Goal: Navigation & Orientation: Locate item on page

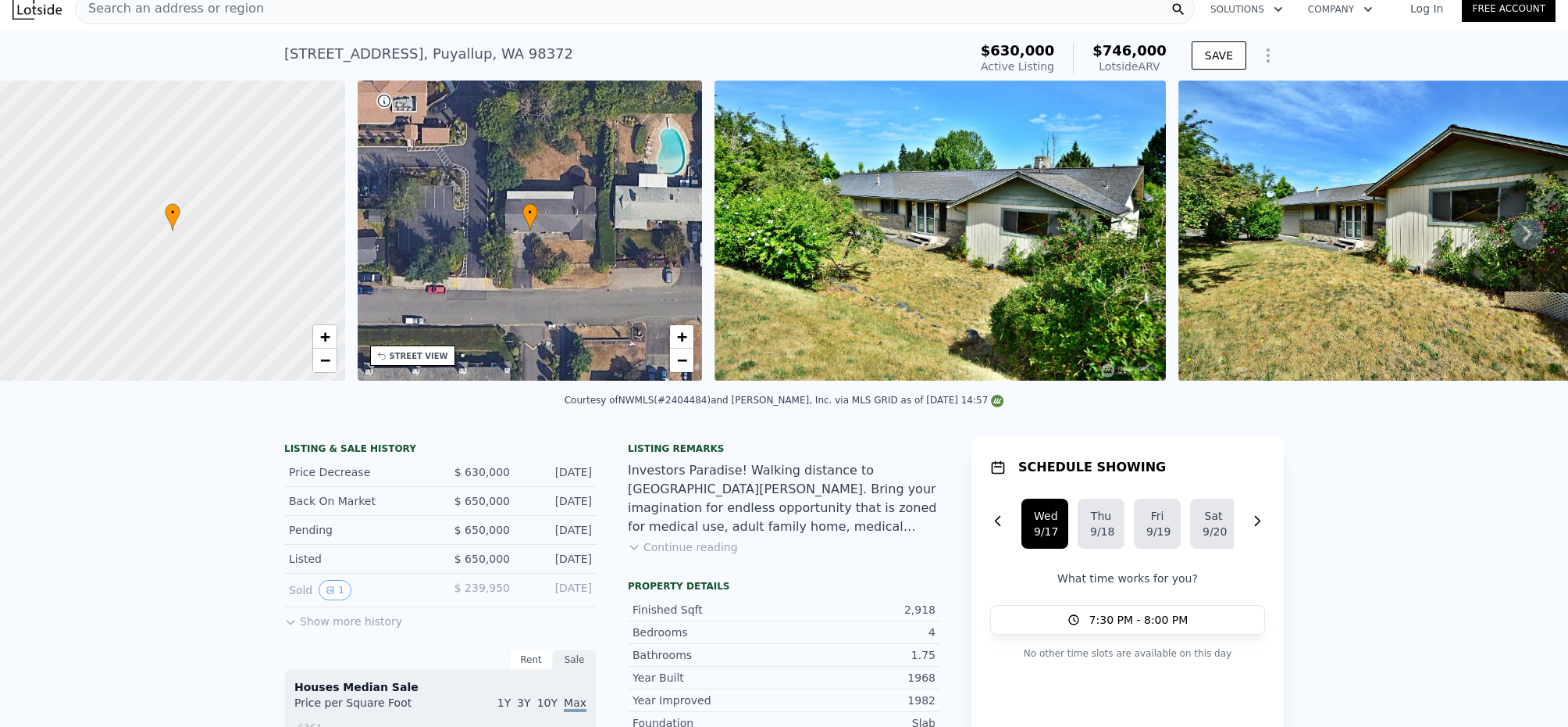
scroll to position [16, 0]
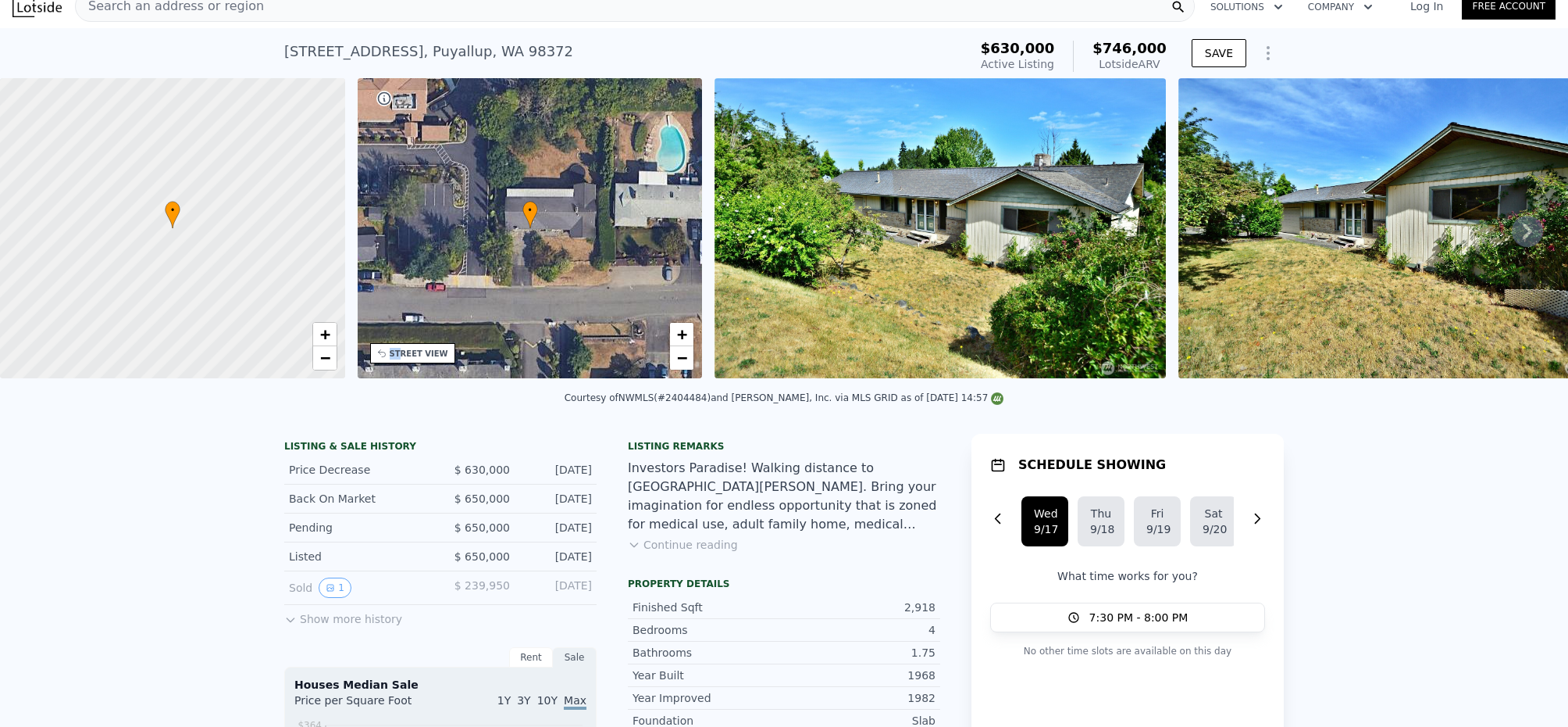
click at [398, 348] on div "STREET VIEW" at bounding box center [419, 353] width 59 height 11
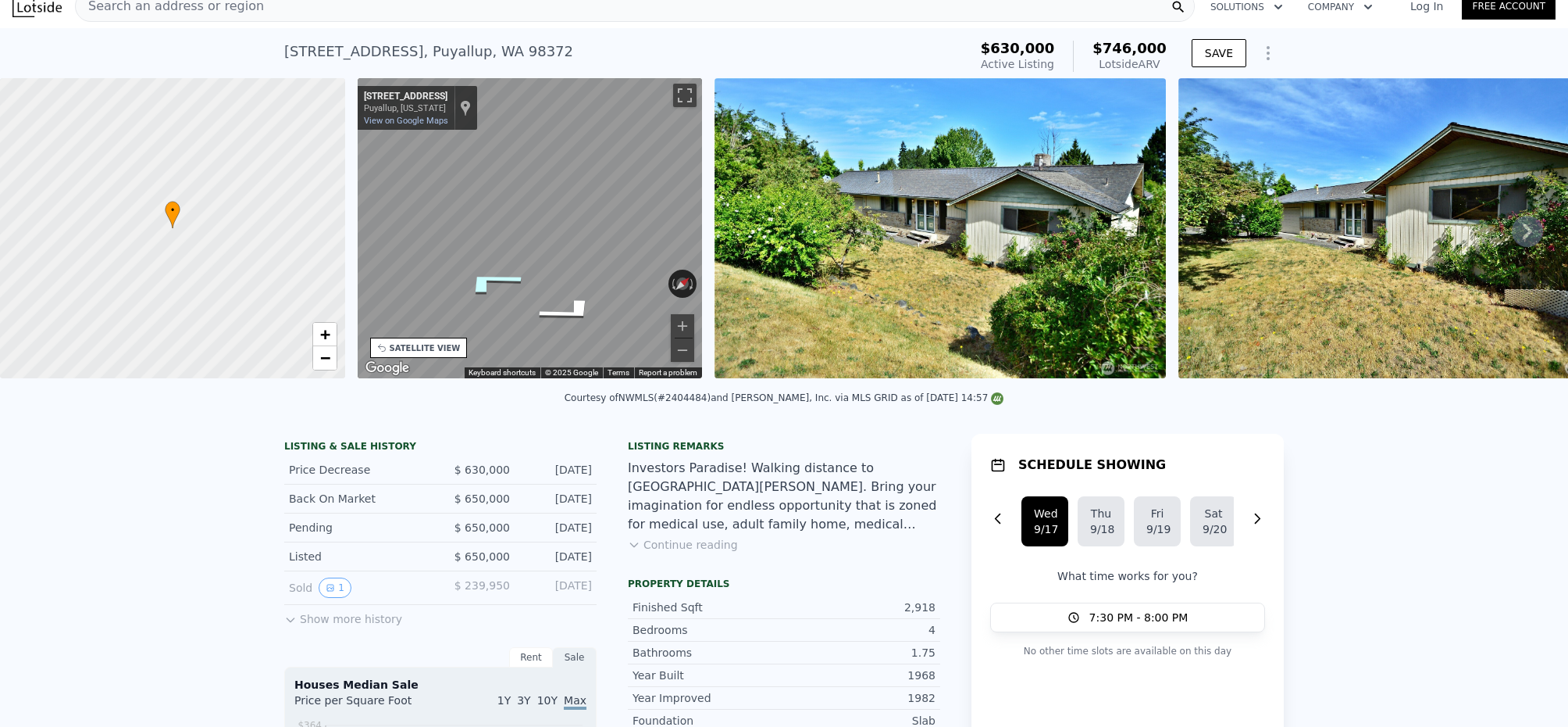
click at [504, 286] on icon "Go West, 19th Ave SE" at bounding box center [490, 281] width 117 height 39
click at [466, 312] on icon "Go West, 19th Ave SE" at bounding box center [470, 320] width 70 height 29
click at [466, 312] on icon "Go West, 19th Ave SE" at bounding box center [471, 320] width 70 height 29
click at [1516, 229] on icon at bounding box center [1527, 231] width 31 height 31
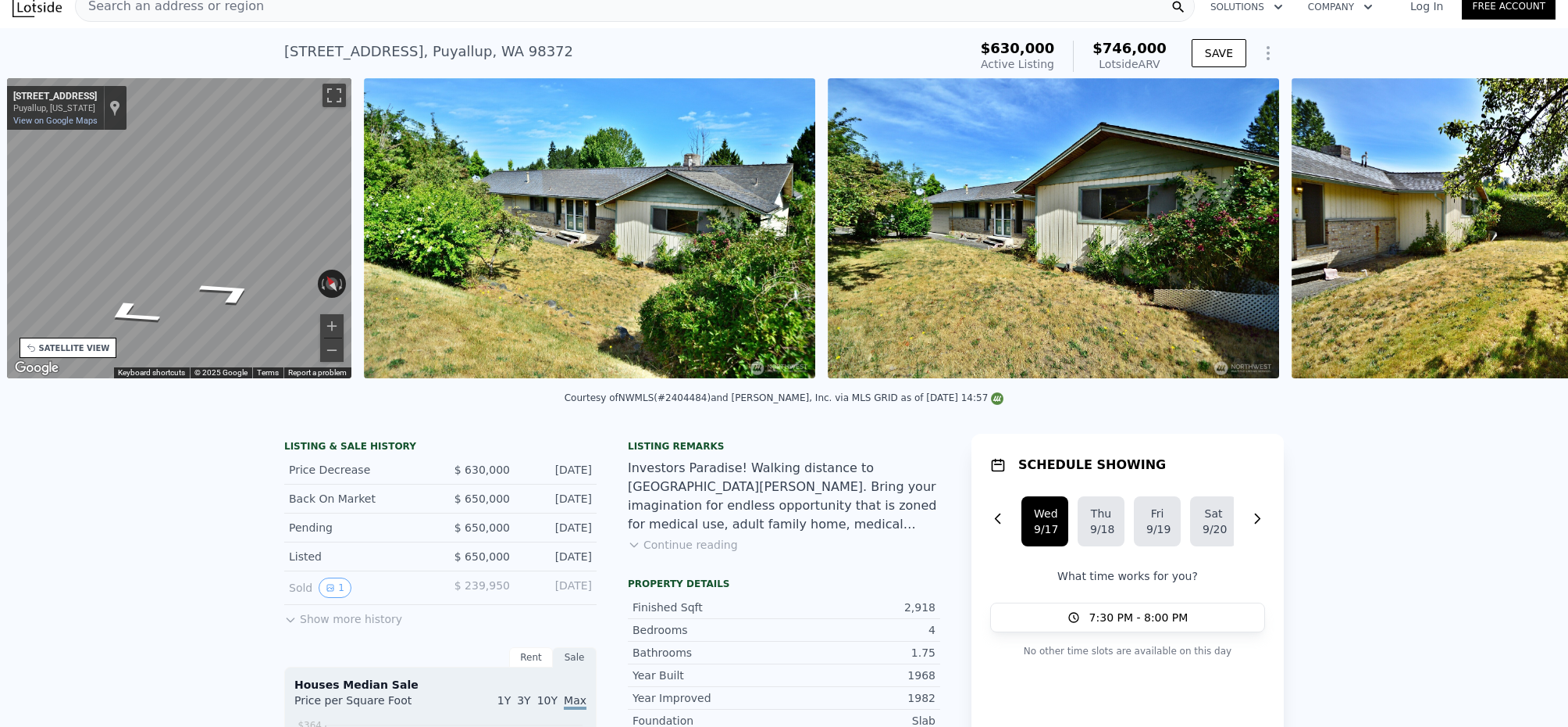
scroll to position [0, 364]
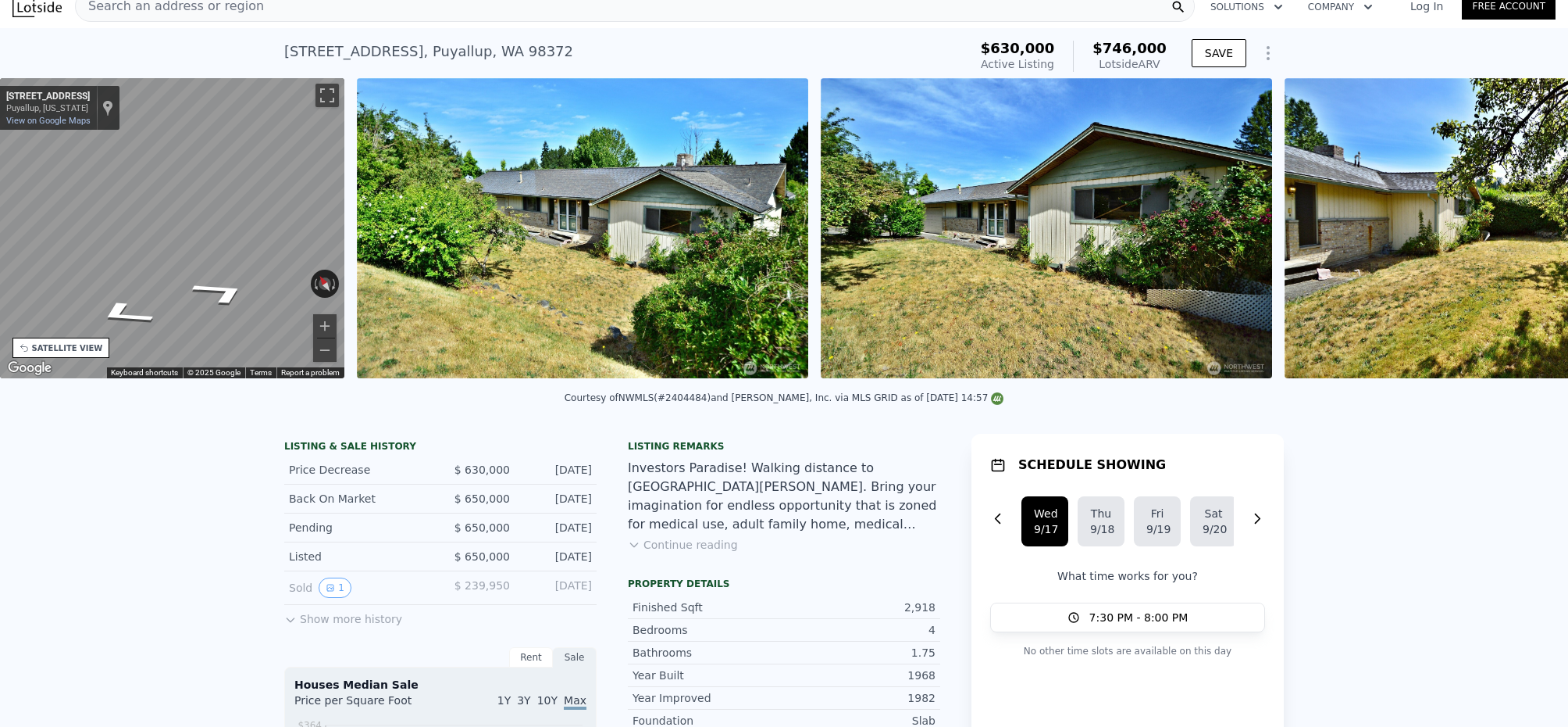
click at [1516, 229] on img at bounding box center [1511, 228] width 452 height 300
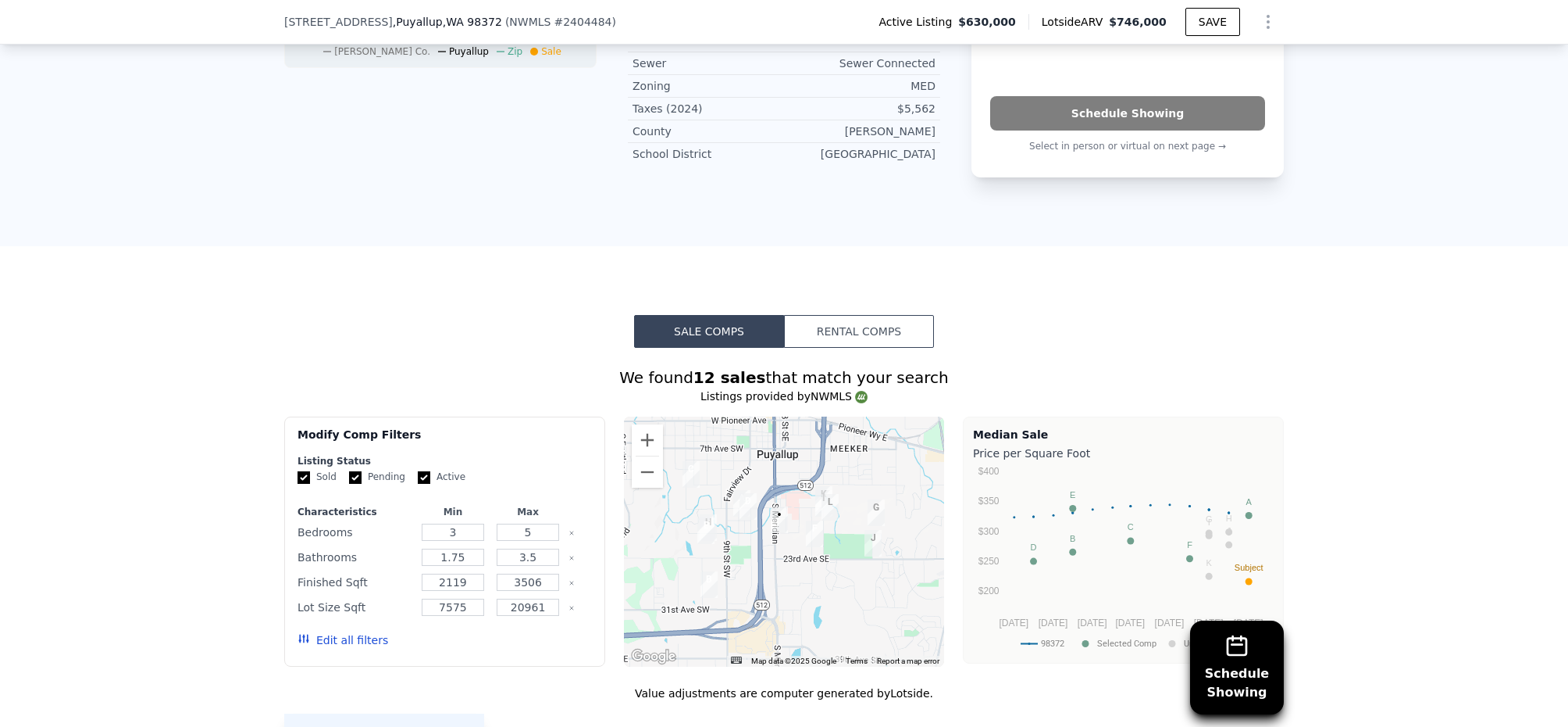
scroll to position [977, 0]
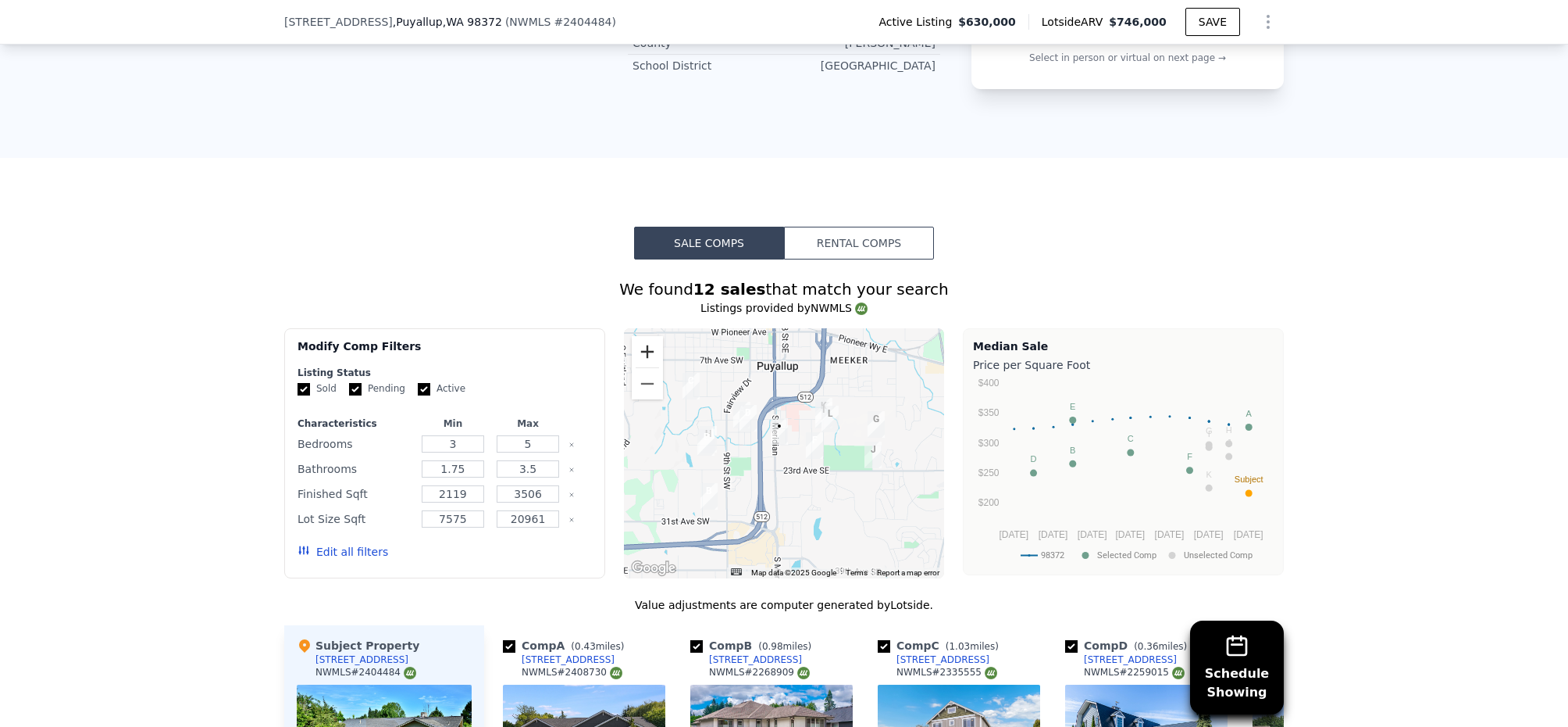
click at [643, 360] on button "Zoom in" at bounding box center [647, 352] width 31 height 31
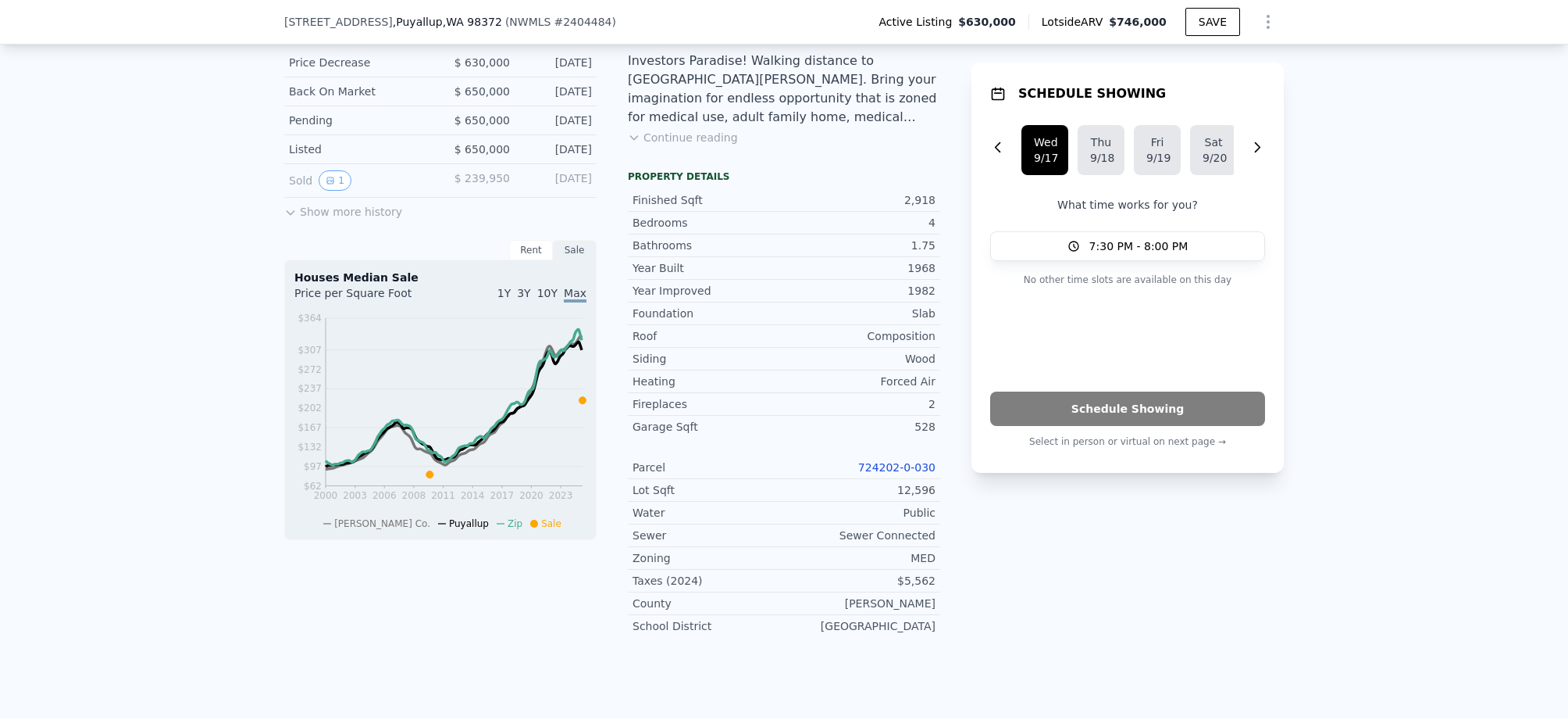
scroll to position [176, 0]
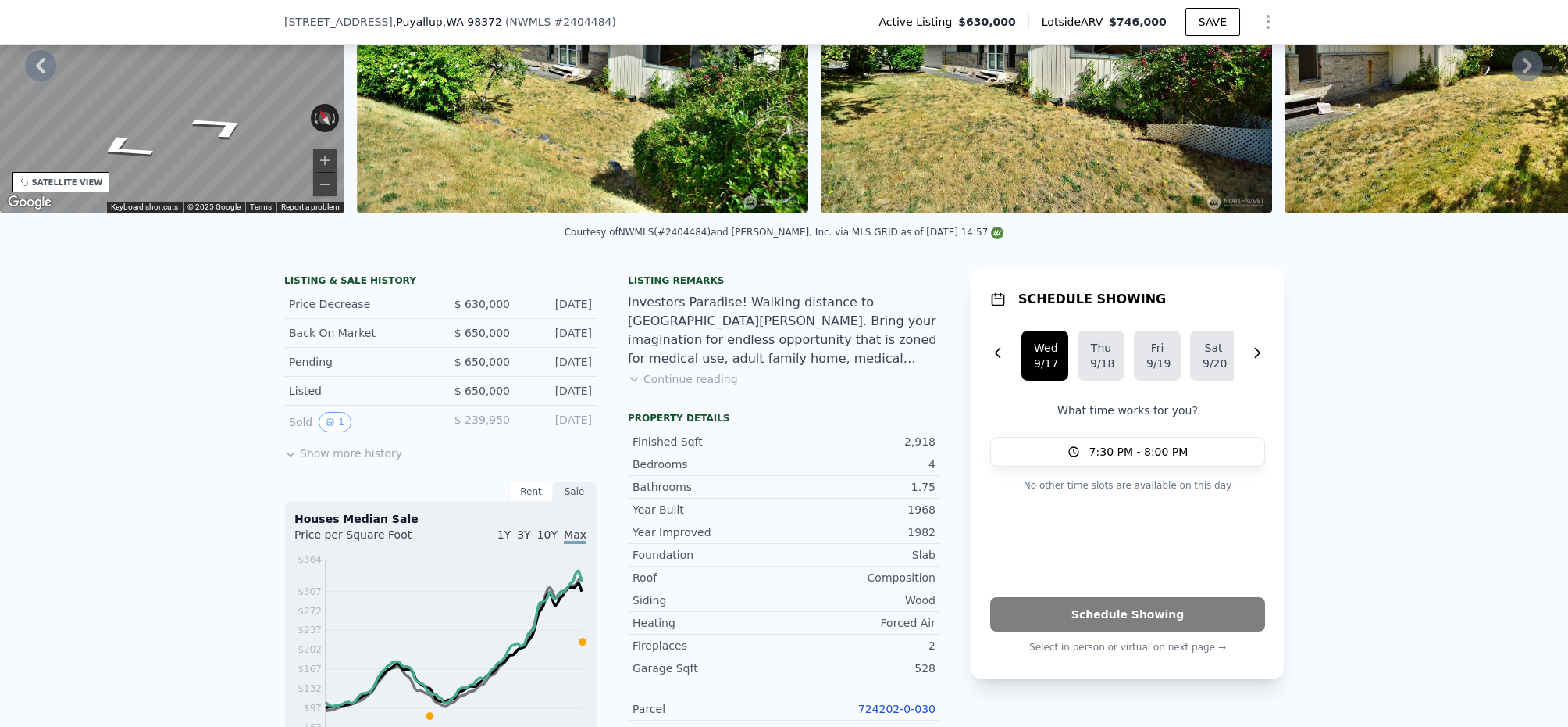
click at [507, 541] on span "1Y" at bounding box center [504, 534] width 13 height 12
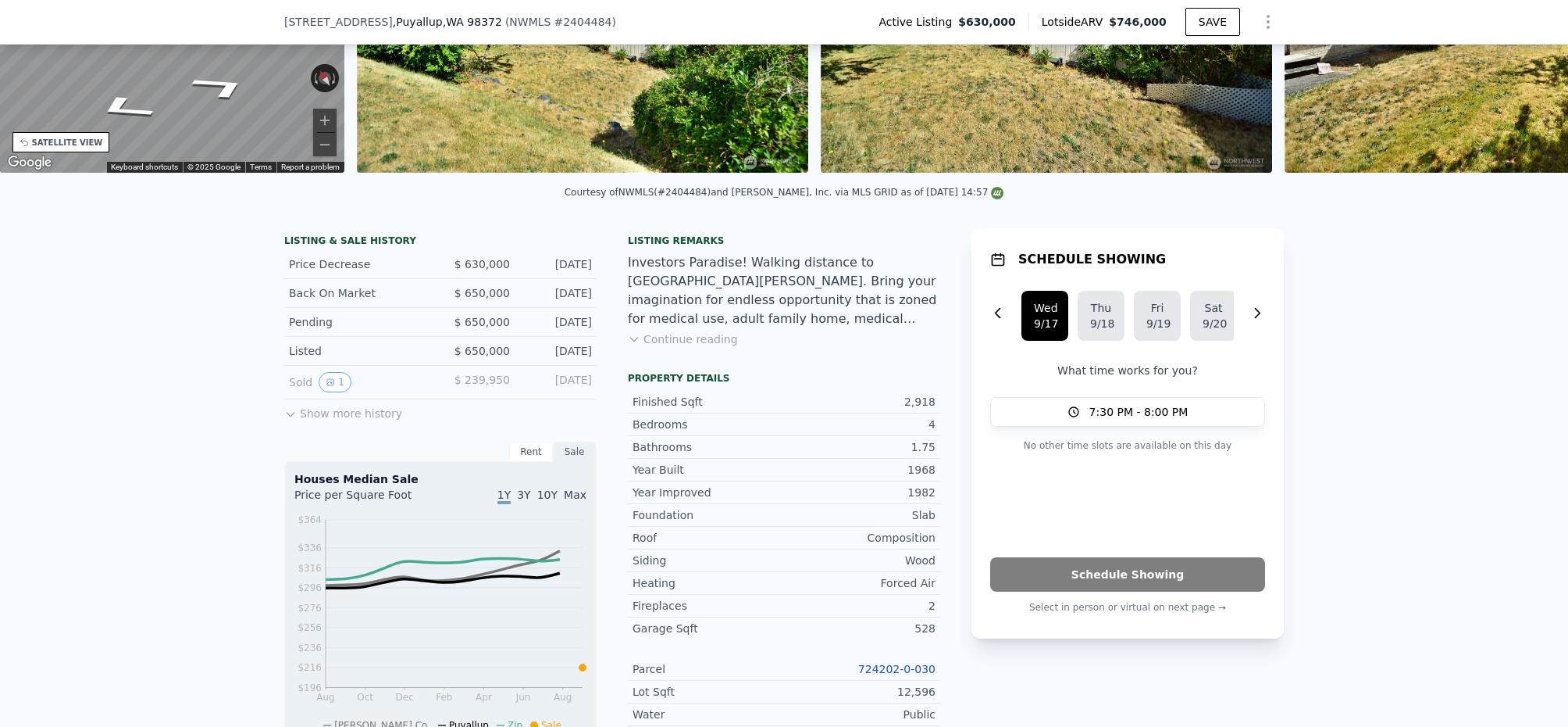
scroll to position [369, 0]
